Goal: Find specific page/section: Find specific page/section

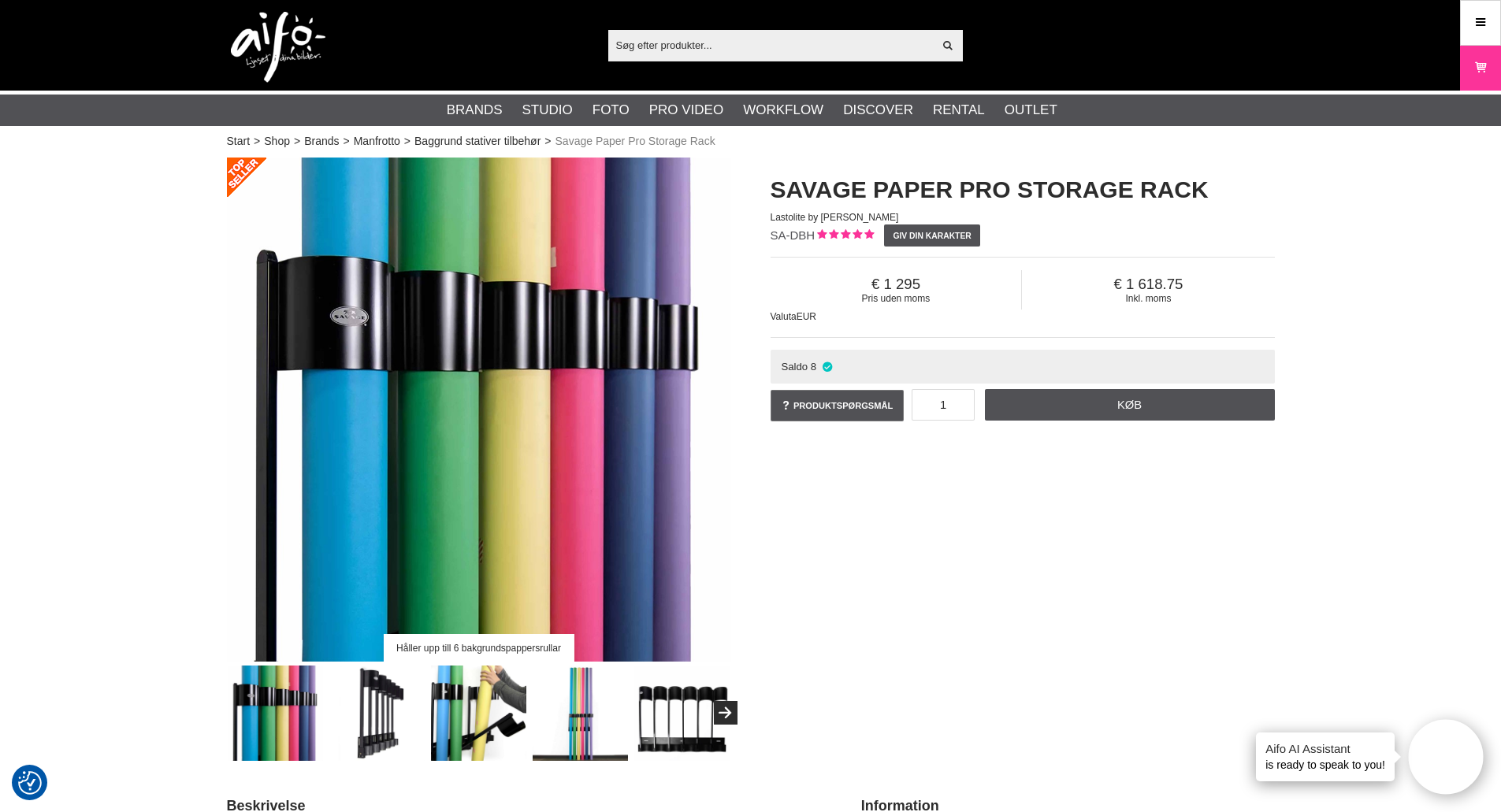
click at [690, 44] on input "text" at bounding box center [771, 45] width 326 height 24
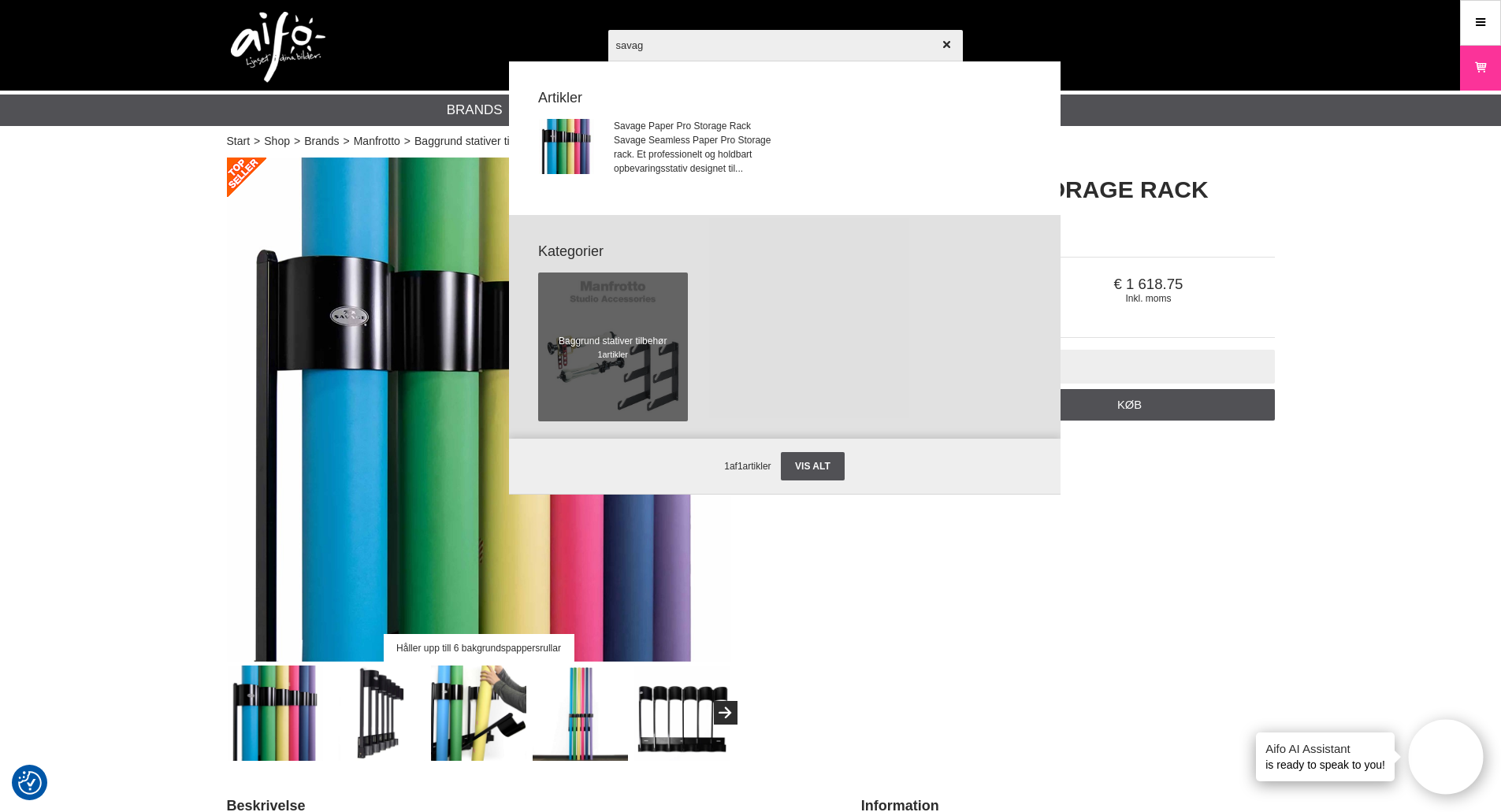
type input "savage"
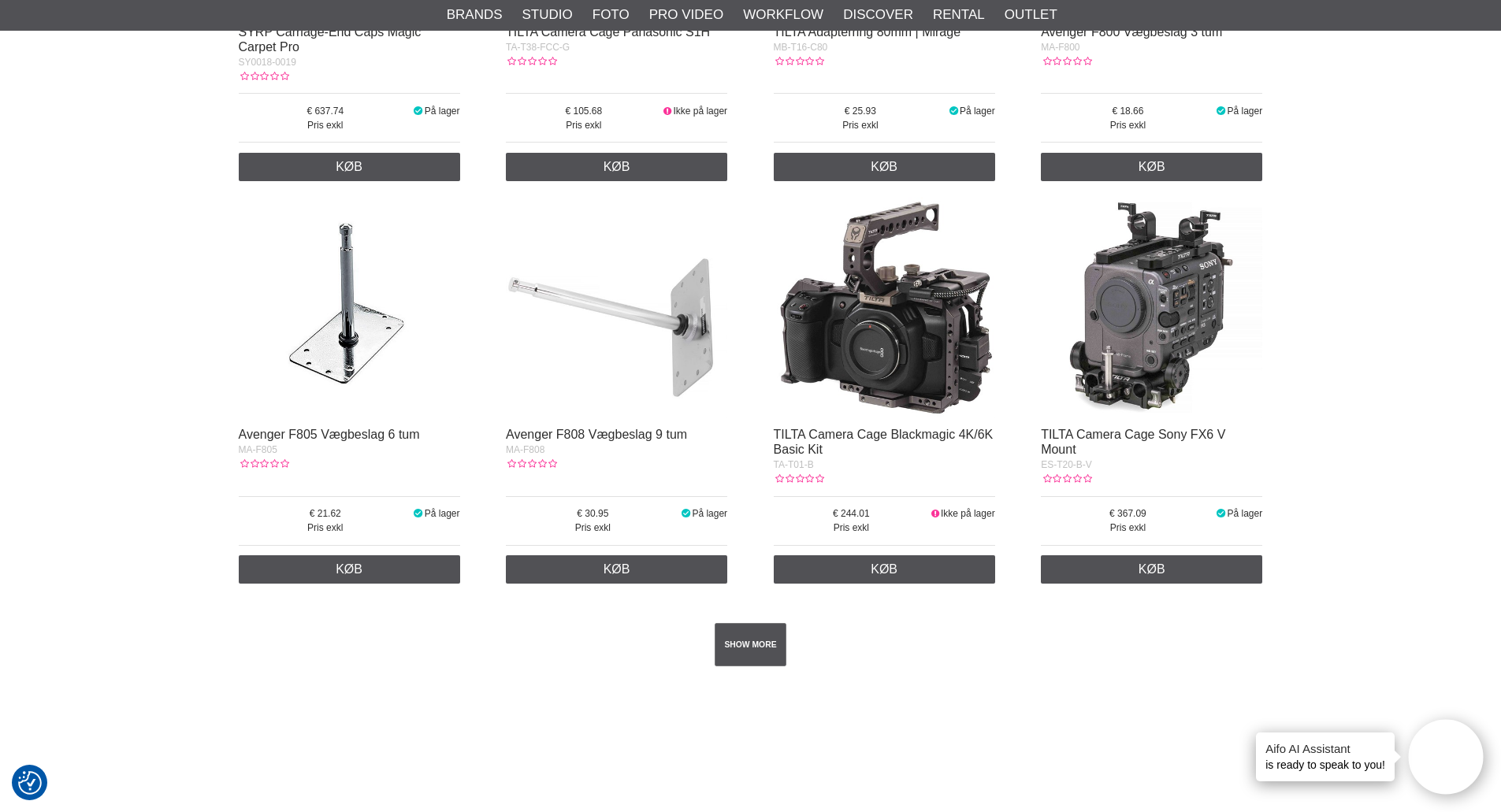
scroll to position [2599, 0]
